Goal: Task Accomplishment & Management: Use online tool/utility

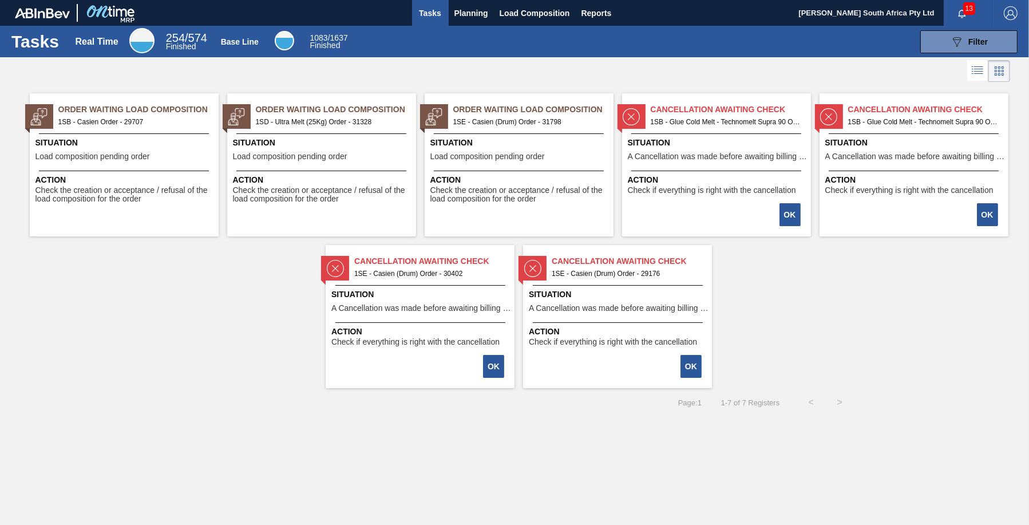
click at [532, 120] on span "1SE - Casien (Drum) Order - 31798" at bounding box center [528, 122] width 151 height 13
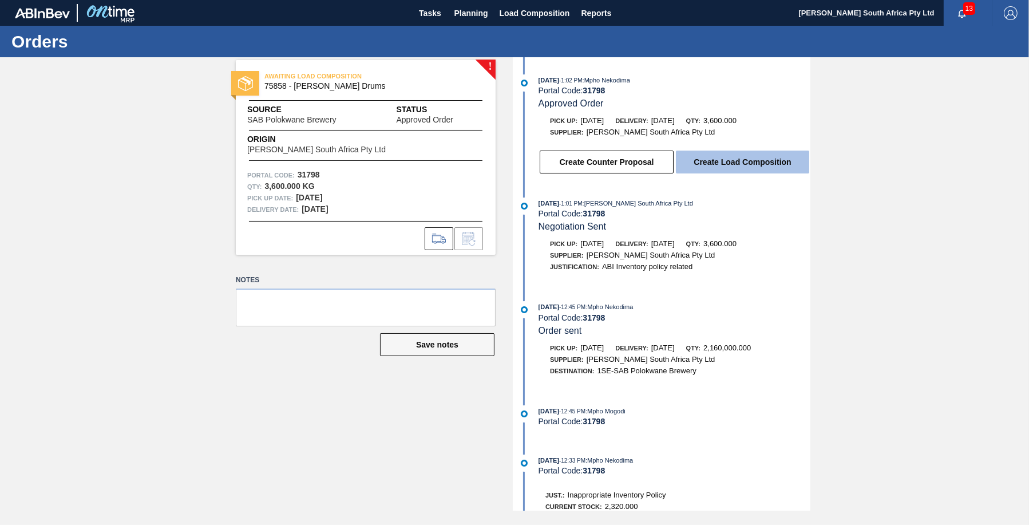
click at [731, 167] on button "Create Load Composition" at bounding box center [742, 162] width 133 height 23
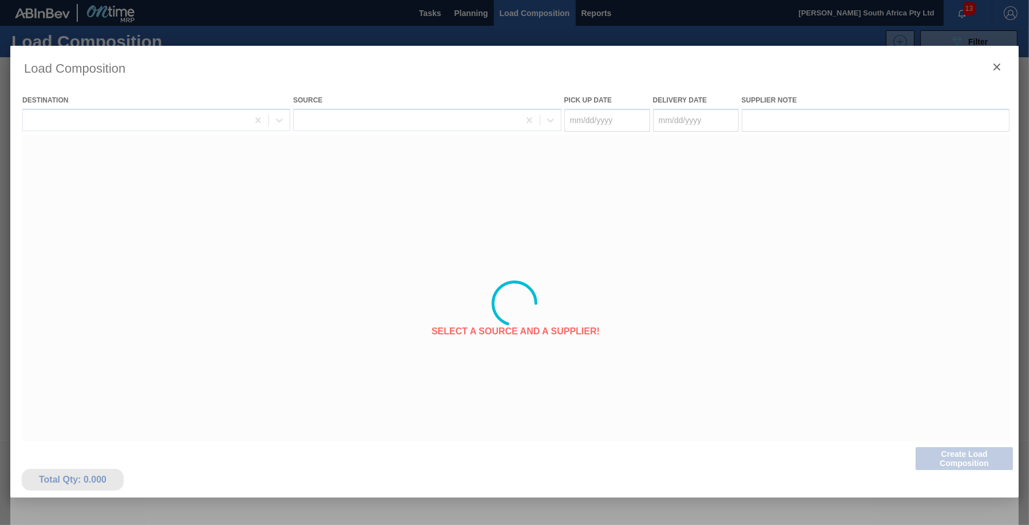
type Date "[DATE]"
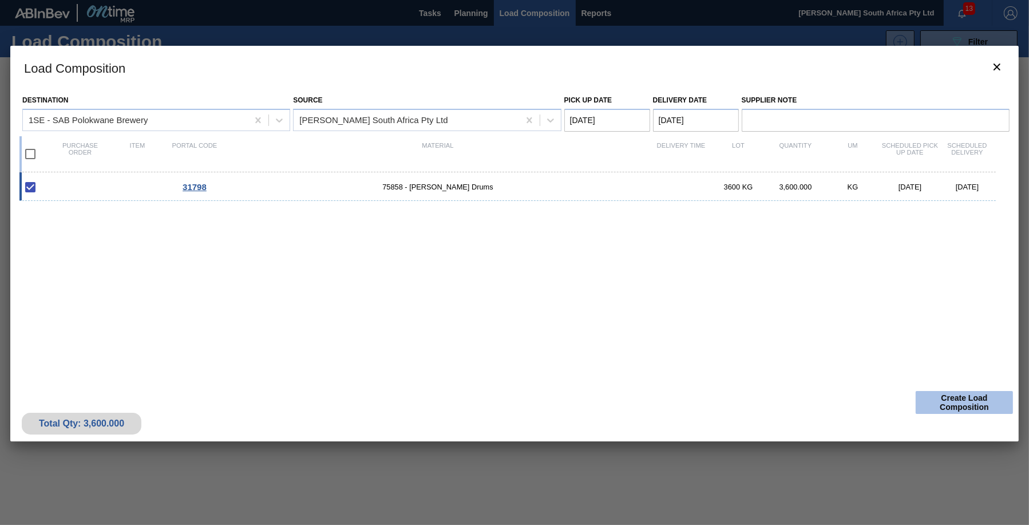
click at [962, 408] on button "Create Load Composition" at bounding box center [964, 402] width 97 height 23
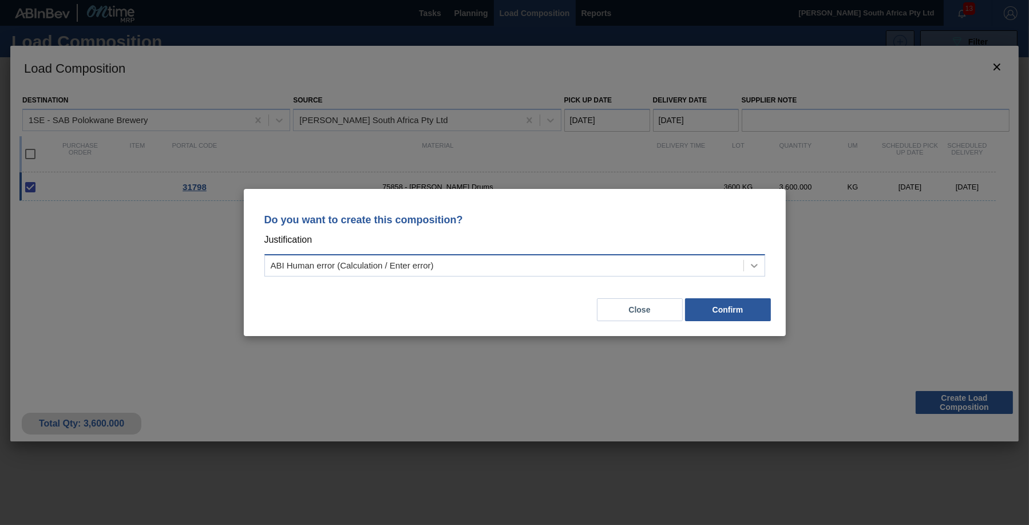
click at [752, 267] on icon at bounding box center [754, 265] width 11 height 11
drag, startPoint x: 754, startPoint y: 264, endPoint x: 702, endPoint y: 263, distance: 52.1
click at [754, 263] on icon at bounding box center [754, 265] width 11 height 11
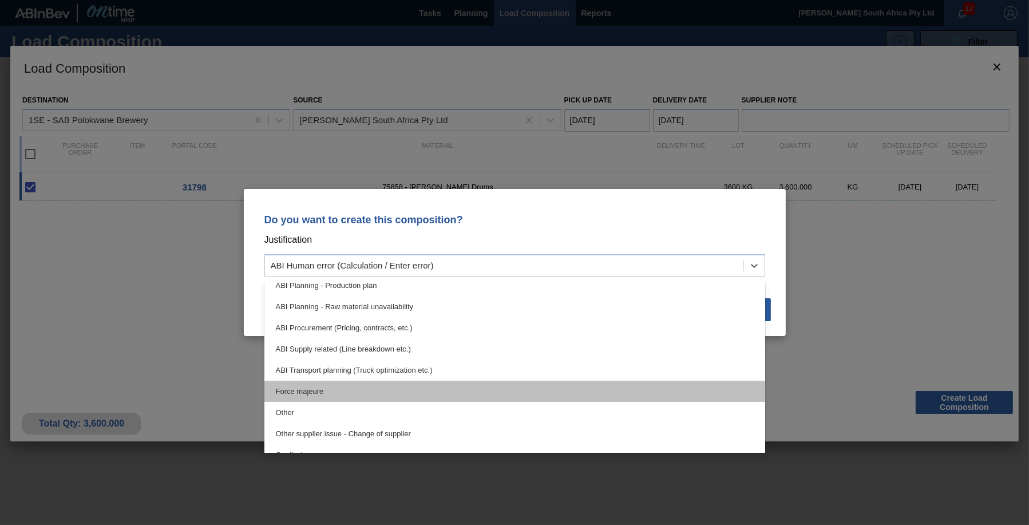
scroll to position [57, 0]
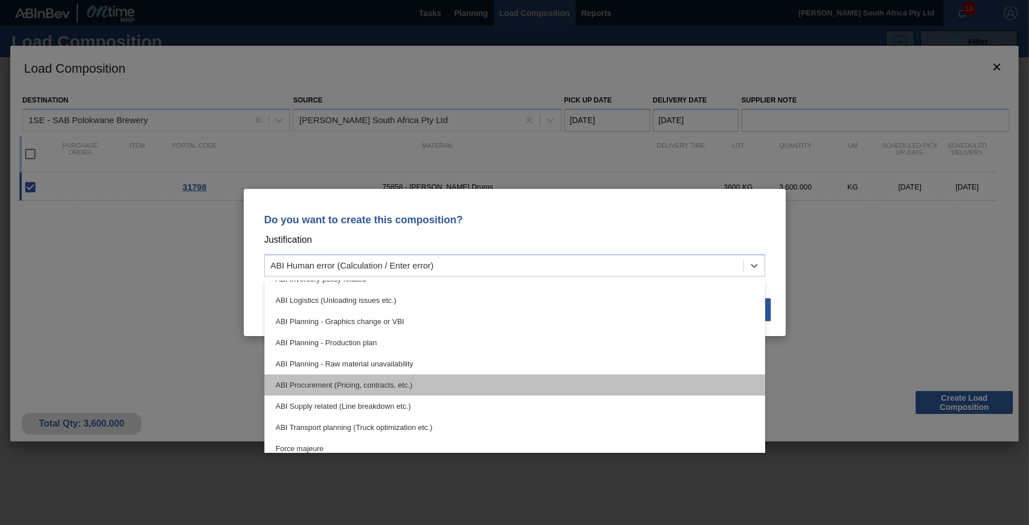
click at [318, 384] on div "ABI Procurement (Pricing, contracts, etc.)" at bounding box center [514, 384] width 501 height 21
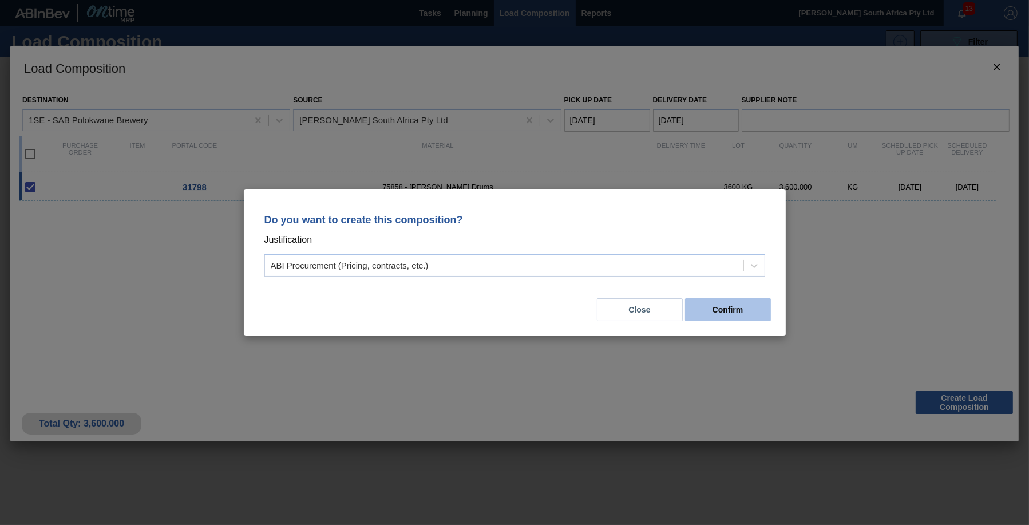
click at [724, 312] on button "Confirm" at bounding box center [728, 309] width 86 height 23
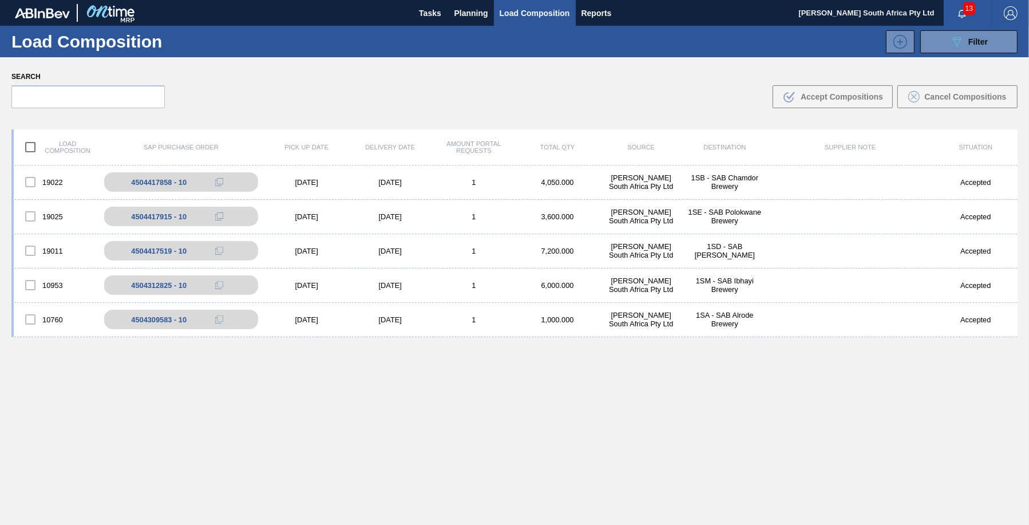
click at [614, 460] on div "19022 4504417858 - 10 [DATE] [DATE] 1 4,050.000 [PERSON_NAME] South Africa Pty …" at bounding box center [514, 371] width 1006 height 413
click at [163, 183] on div "4504417858 - 10" at bounding box center [165, 182] width 56 height 9
click at [163, 182] on div "4504417858 - 10" at bounding box center [165, 182] width 56 height 9
drag, startPoint x: 163, startPoint y: 182, endPoint x: 230, endPoint y: 183, distance: 66.4
click at [230, 183] on icon at bounding box center [231, 182] width 8 height 8
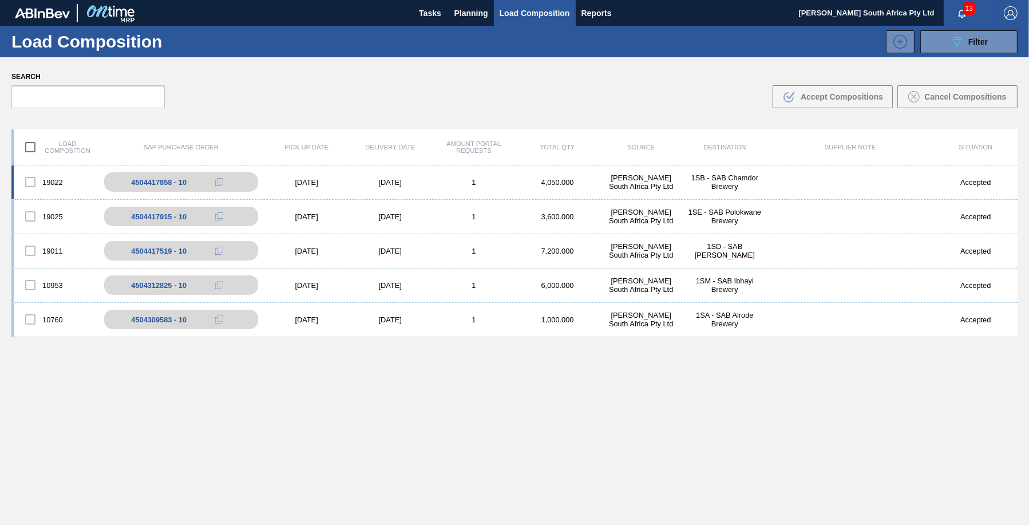
click at [63, 184] on div "19022" at bounding box center [56, 182] width 84 height 24
click at [181, 184] on div "4504417858 - 10" at bounding box center [165, 182] width 56 height 9
drag, startPoint x: 412, startPoint y: 451, endPoint x: 422, endPoint y: 442, distance: 13.4
click at [412, 450] on div "19022 4504417858 - 10 [DATE] [DATE] 1 4,050.000 [PERSON_NAME] South Africa Pty …" at bounding box center [514, 371] width 1006 height 413
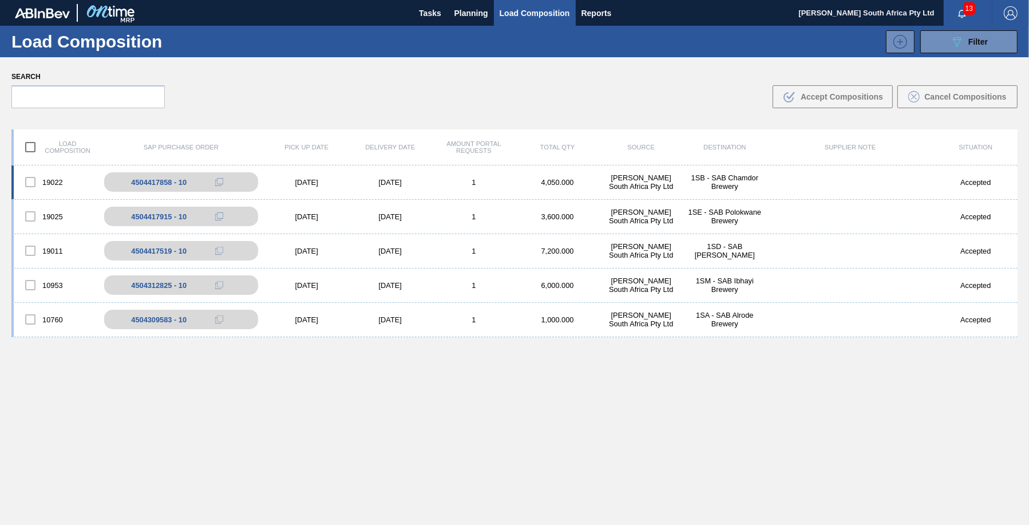
click at [560, 185] on div "4,050.000" at bounding box center [558, 182] width 84 height 9
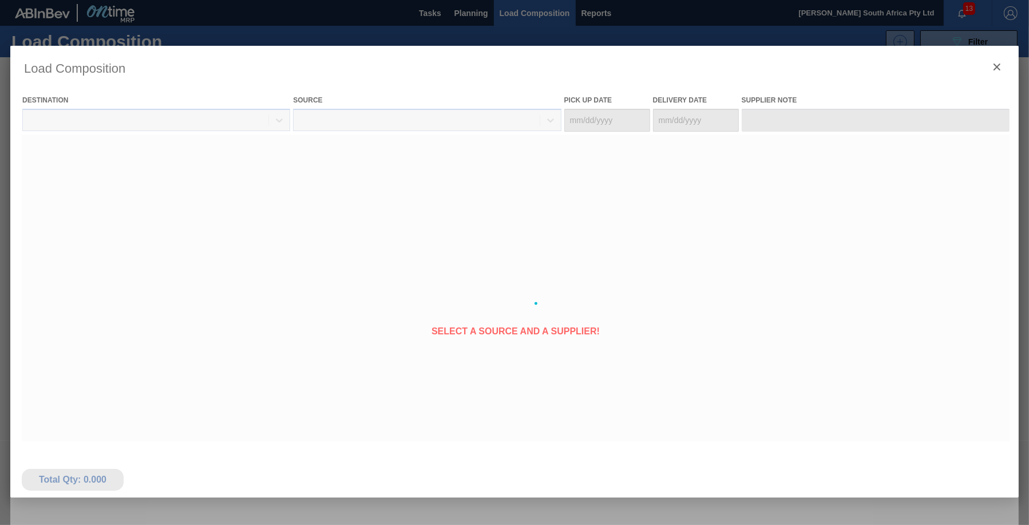
click at [968, 186] on div at bounding box center [514, 303] width 1009 height 515
type Date "[DATE]"
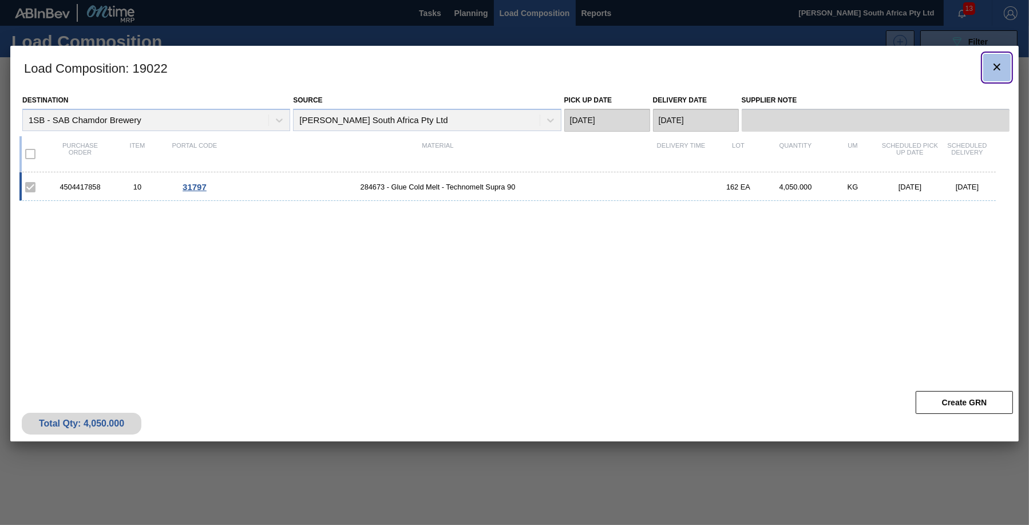
click at [1000, 65] on icon "botão de ícone" at bounding box center [997, 67] width 14 height 14
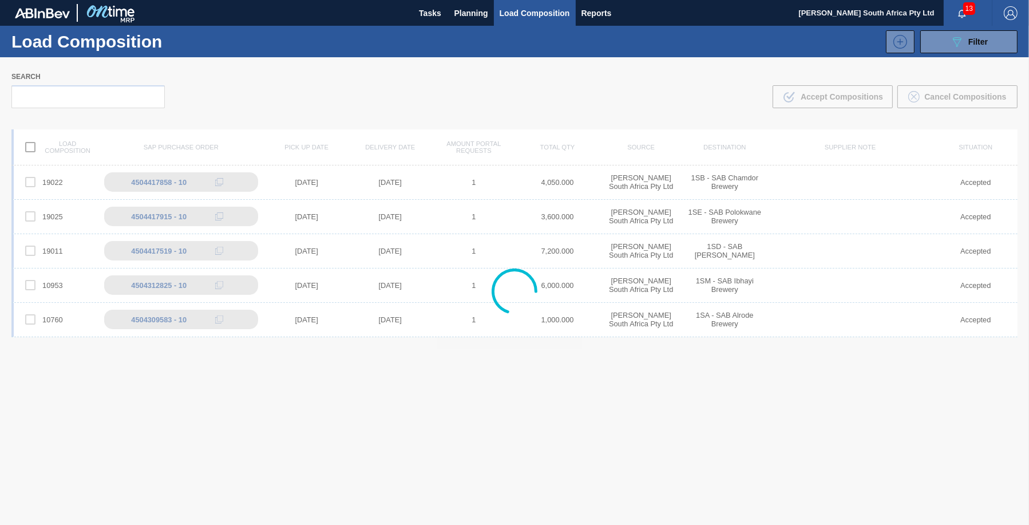
click at [298, 401] on div at bounding box center [514, 291] width 1029 height 468
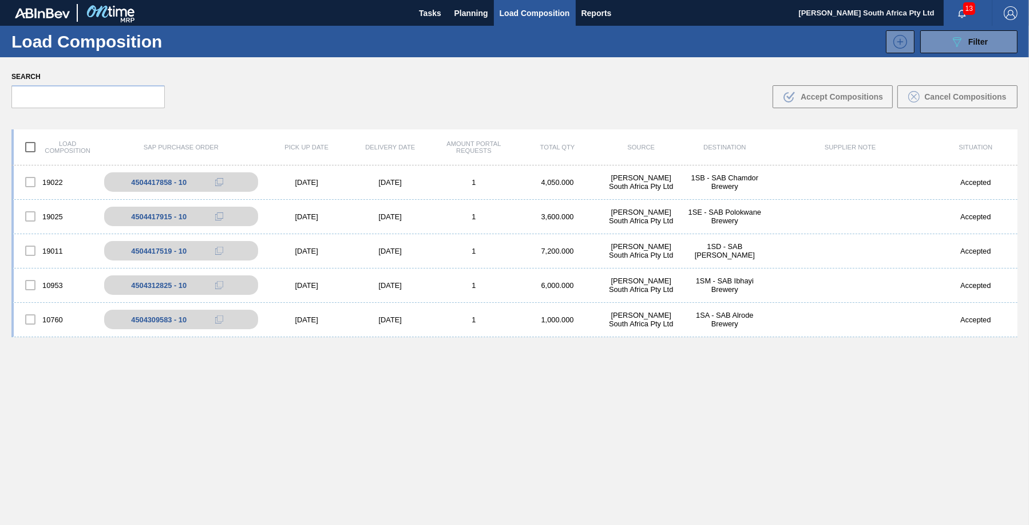
click at [418, 429] on div "19022 4504417858 - 10 [DATE] [DATE] 1 4,050.000 [PERSON_NAME] South Africa Pty …" at bounding box center [514, 371] width 1006 height 413
